Goal: Task Accomplishment & Management: Use online tool/utility

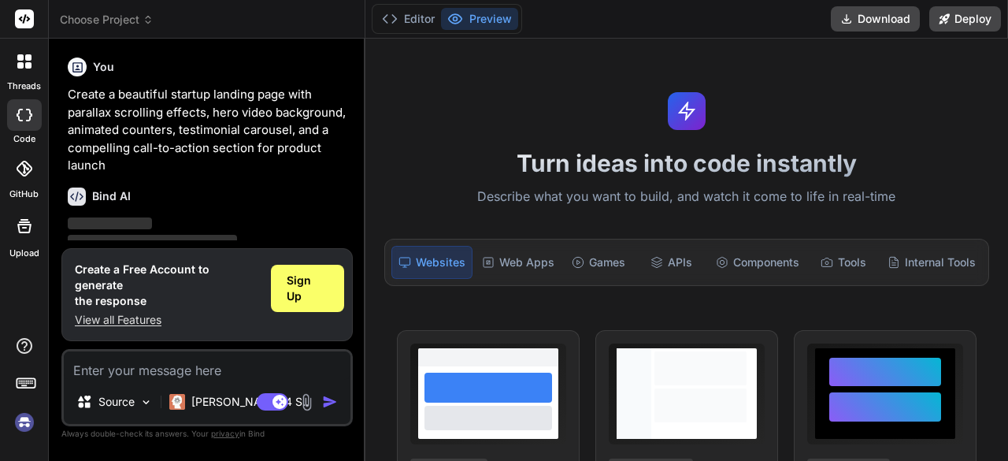
scroll to position [123, 0]
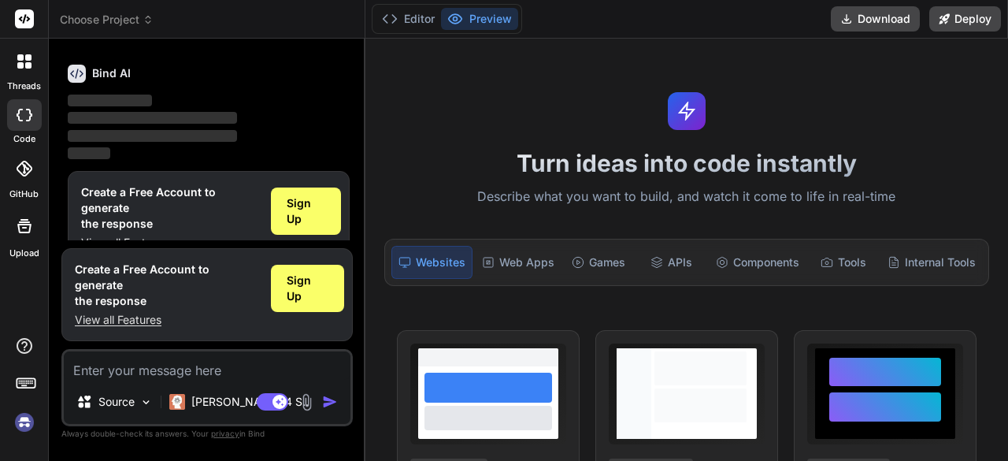
click at [19, 428] on img at bounding box center [24, 422] width 27 height 27
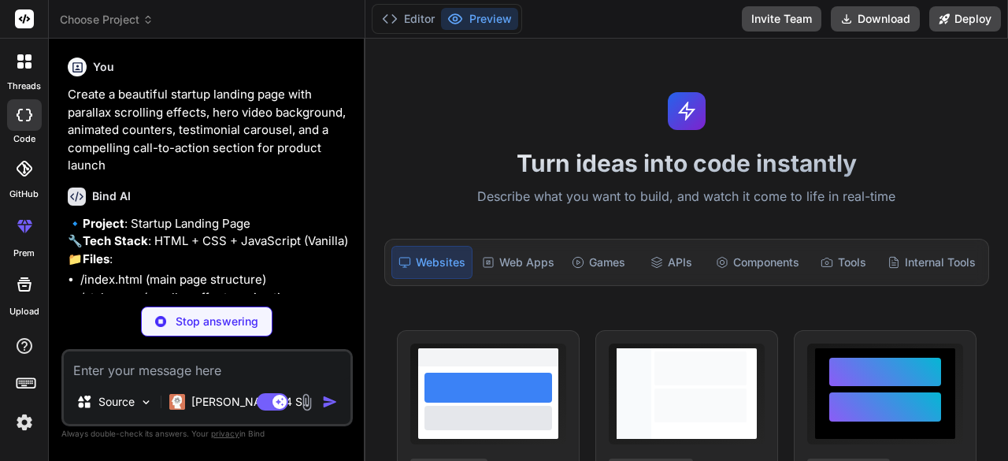
type textarea "x"
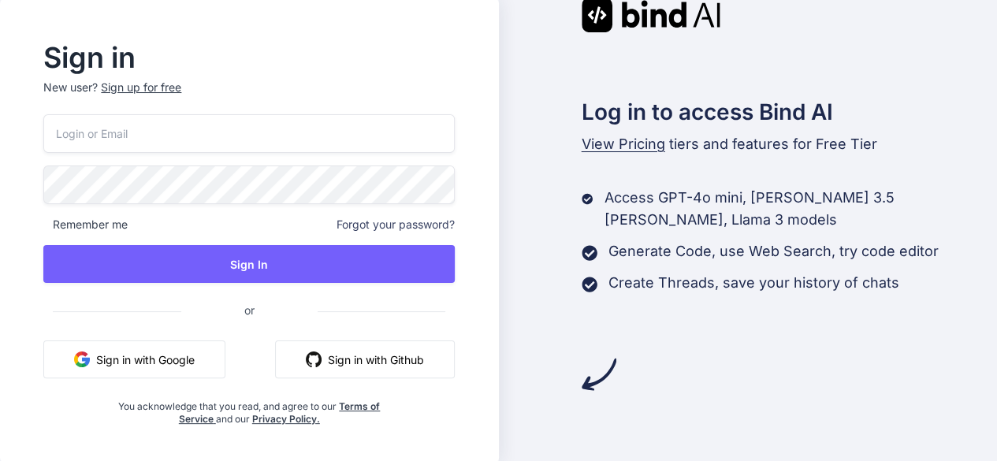
click at [139, 357] on button "Sign in with Google" at bounding box center [134, 359] width 182 height 38
